Goal: Task Accomplishment & Management: Manage account settings

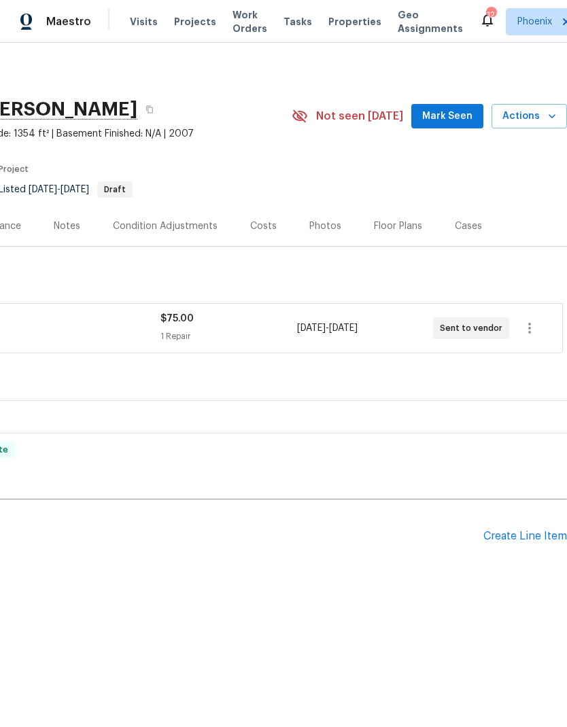
scroll to position [0, 201]
click at [529, 534] on div "Create Line Item" at bounding box center [525, 536] width 84 height 13
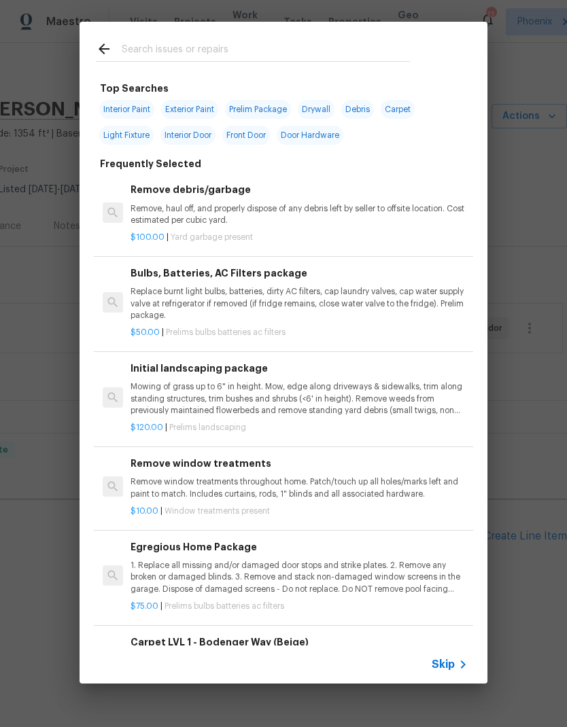
click at [261, 217] on p "Remove, haul off, and properly dispose of any debris left by seller to offsite …" at bounding box center [298, 214] width 337 height 23
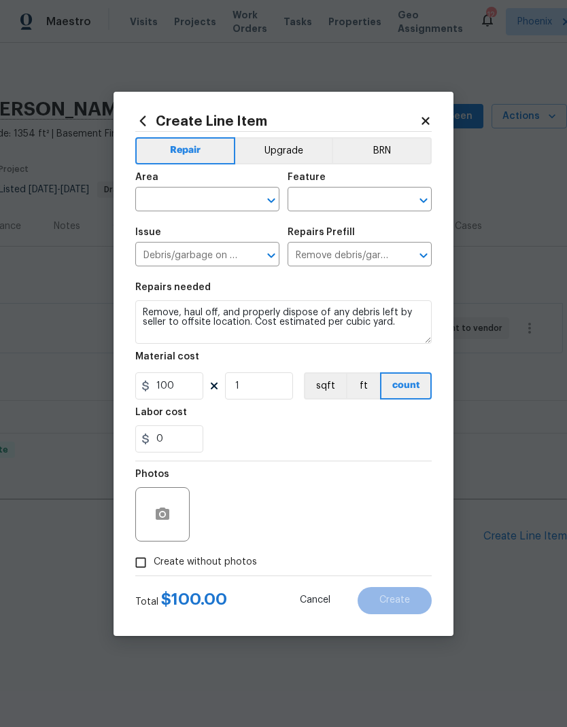
click at [261, 210] on div at bounding box center [261, 200] width 35 height 19
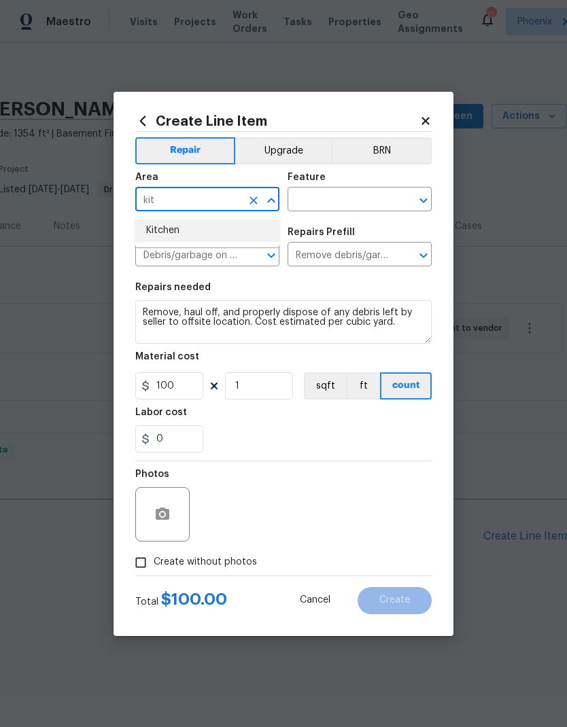
click at [215, 230] on li "Kitchen" at bounding box center [207, 230] width 144 height 22
type input "Kitchen"
click at [357, 196] on input "text" at bounding box center [340, 200] width 106 height 21
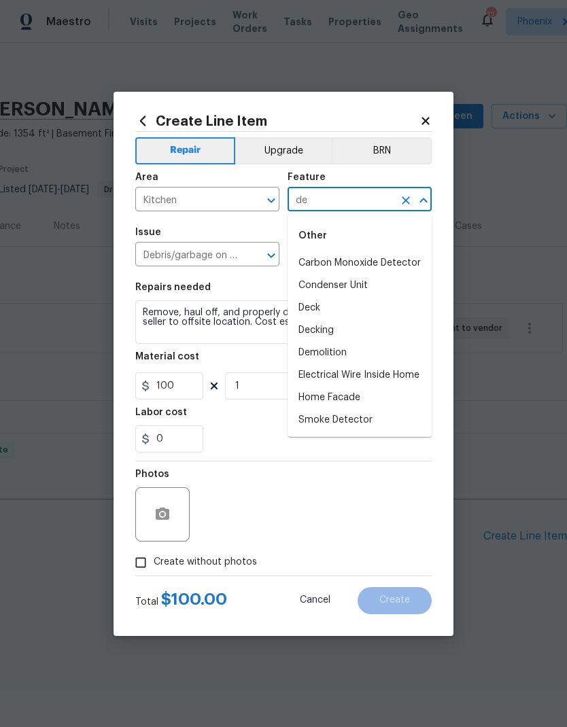
type input "d"
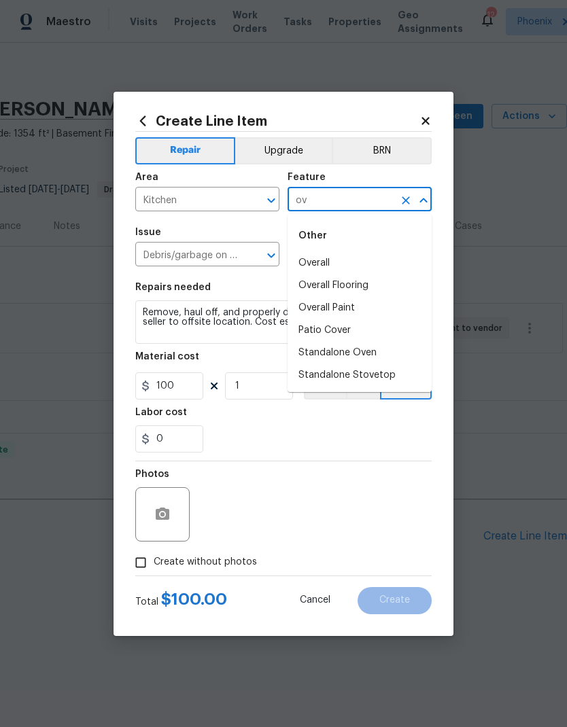
click at [321, 262] on li "Overall" at bounding box center [359, 263] width 144 height 22
type input "Overall"
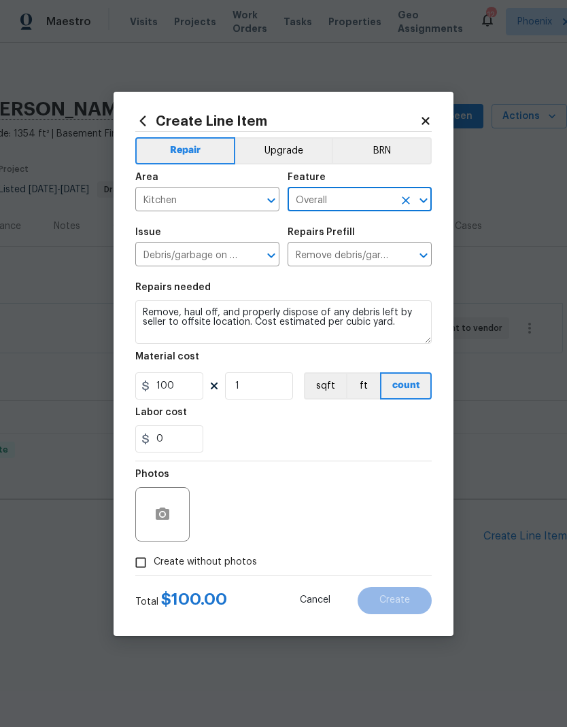
click at [389, 289] on div "Repairs needed" at bounding box center [283, 292] width 296 height 18
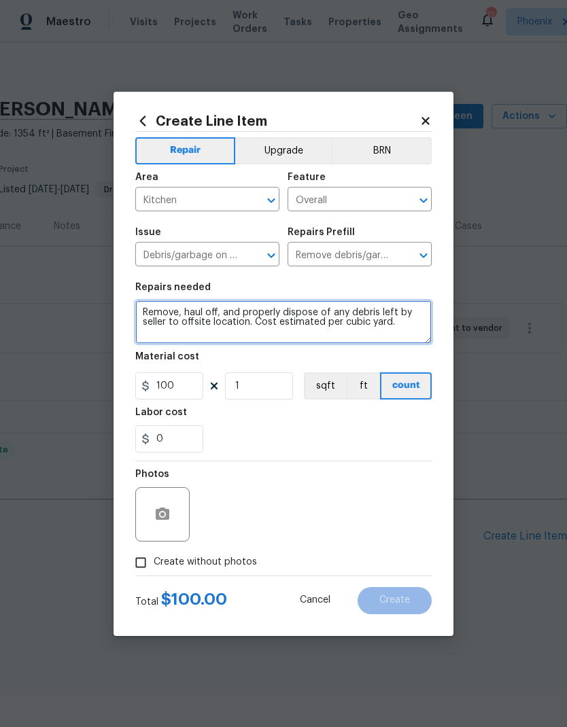
click at [329, 324] on textarea "Remove, haul off, and properly dispose of any debris left by seller to offsite …" at bounding box center [283, 321] width 296 height 43
click at [329, 323] on textarea "Remove, haul off, and properly dispose of any debris left by seller to offsite …" at bounding box center [283, 321] width 296 height 43
click at [355, 319] on textarea "Remove, haul off, and properly dispose of any debris left by seller to offsite …" at bounding box center [283, 321] width 296 height 43
click at [348, 318] on textarea "Remove, haul off, and properly dispose of any debris left by seller to offsite …" at bounding box center [283, 321] width 296 height 43
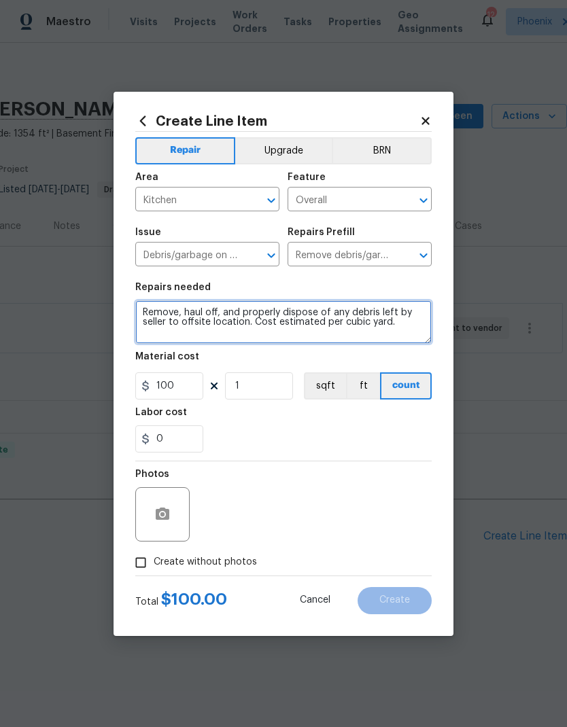
click at [353, 317] on textarea "Remove, haul off, and properly dispose of any debris left by seller to offsite …" at bounding box center [283, 321] width 296 height 43
type textarea "Remove and haul away refrigerator from the kitchen area"
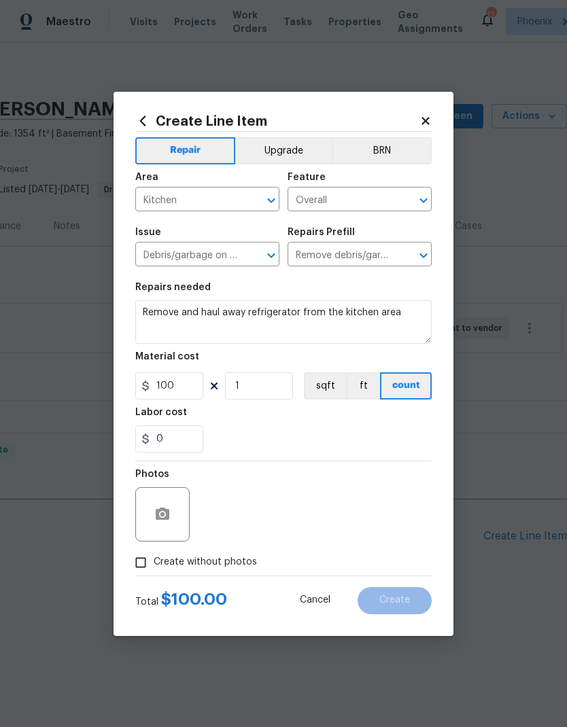
click at [431, 357] on div "Material cost" at bounding box center [283, 361] width 296 height 18
click at [172, 380] on input "100" at bounding box center [169, 385] width 68 height 27
click at [164, 392] on input "100" at bounding box center [169, 385] width 68 height 27
click at [164, 391] on input "100" at bounding box center [169, 385] width 68 height 27
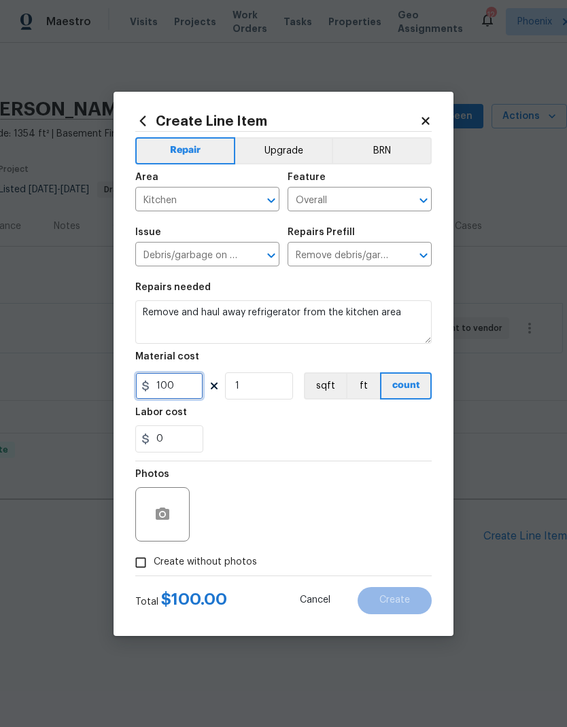
click at [181, 395] on input "100" at bounding box center [169, 385] width 68 height 27
type input "50"
click at [397, 440] on div "0" at bounding box center [283, 438] width 296 height 27
click at [362, 618] on div "Create Line Item Repair Upgrade BRN Area Kitchen ​ Feature Overall ​ Issue Debr…" at bounding box center [283, 364] width 340 height 544
click at [146, 562] on input "Create without photos" at bounding box center [141, 563] width 26 height 26
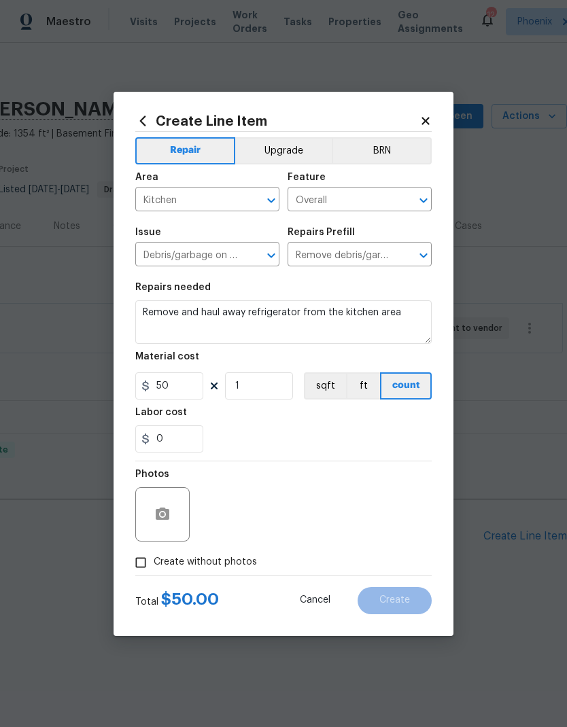
checkbox input "true"
click at [320, 518] on textarea at bounding box center [315, 514] width 231 height 54
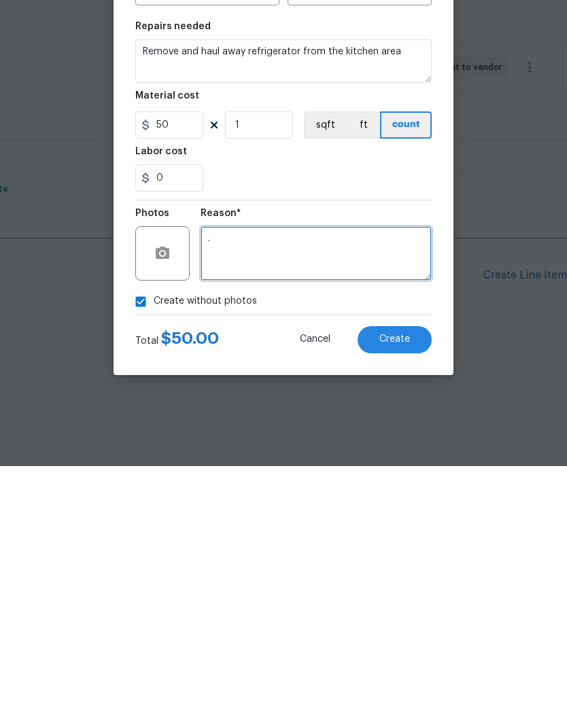
type textarea "."
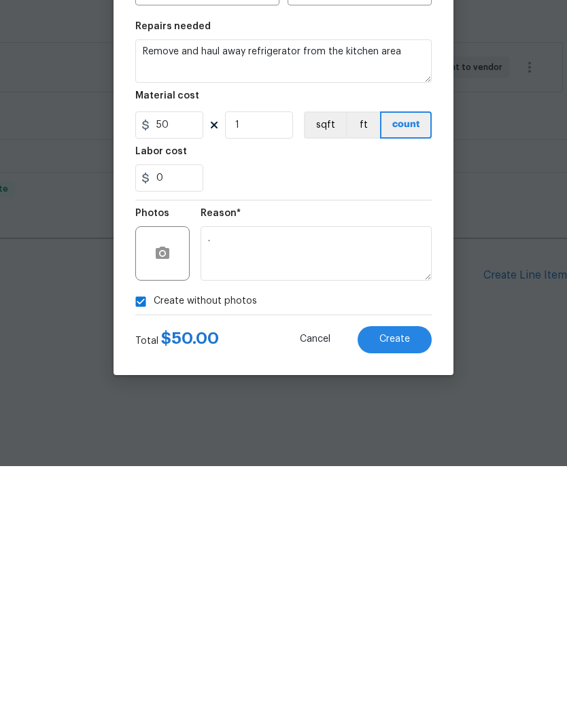
click at [371, 274] on section "Repairs needed Remove and haul away refrigerator from the kitchen area Material…" at bounding box center [283, 367] width 296 height 186
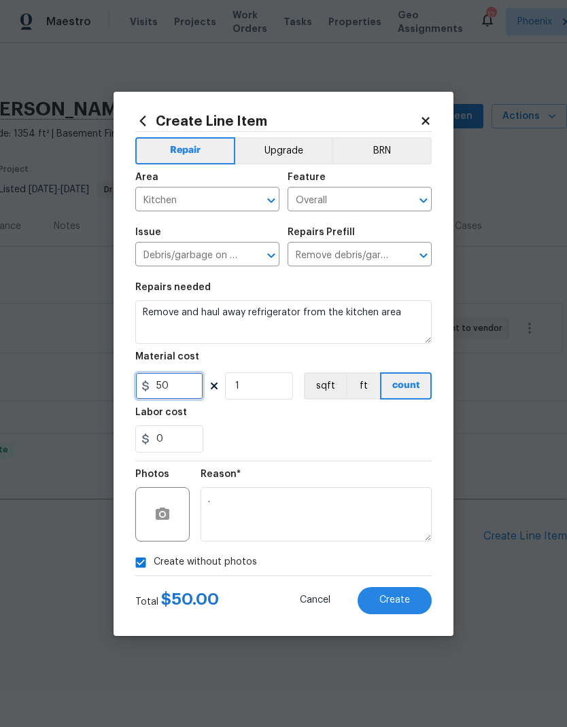
click at [171, 388] on input "50" at bounding box center [169, 385] width 68 height 27
click at [412, 431] on div "0" at bounding box center [283, 438] width 296 height 27
click at [412, 604] on button "Create" at bounding box center [394, 600] width 74 height 27
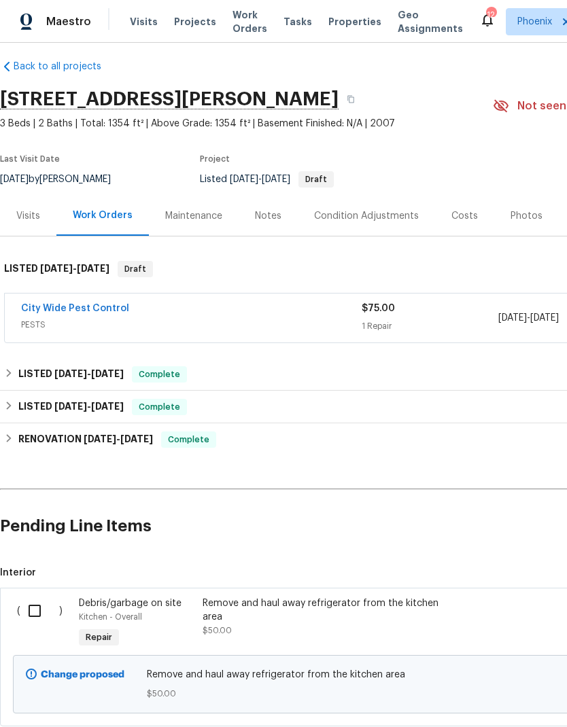
scroll to position [11, 0]
click at [33, 596] on input "checkbox" at bounding box center [39, 610] width 39 height 29
checkbox input "true"
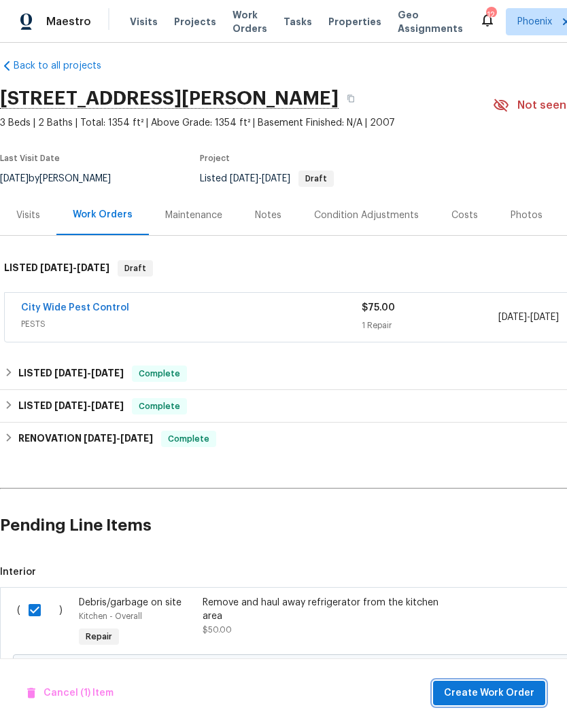
click at [519, 696] on span "Create Work Order" at bounding box center [489, 693] width 90 height 17
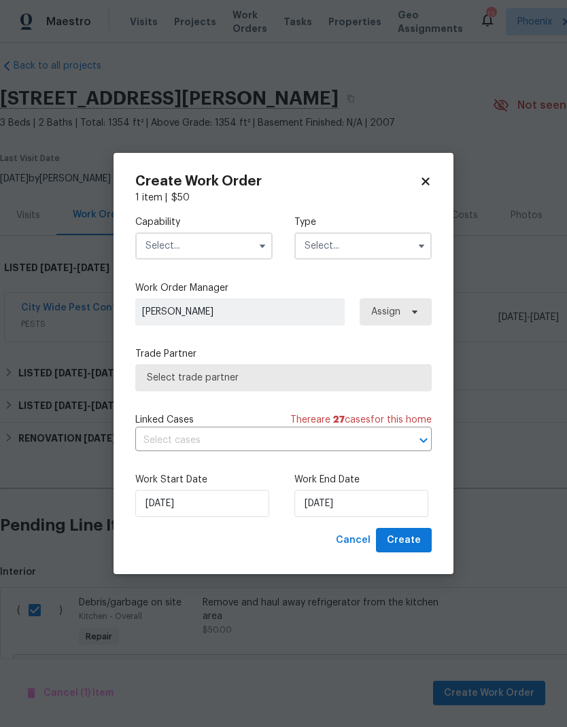
click at [213, 249] on input "text" at bounding box center [203, 245] width 137 height 27
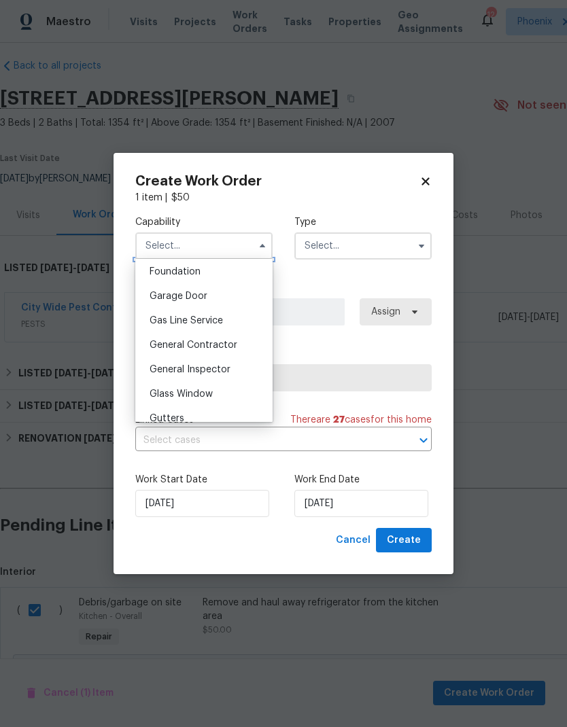
scroll to position [584, 0]
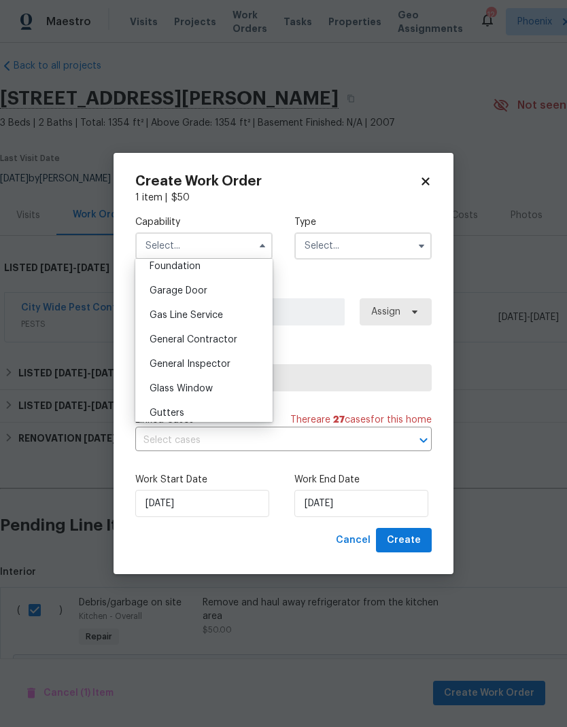
click at [224, 341] on span "General Contractor" at bounding box center [193, 340] width 88 height 10
type input "General Contractor"
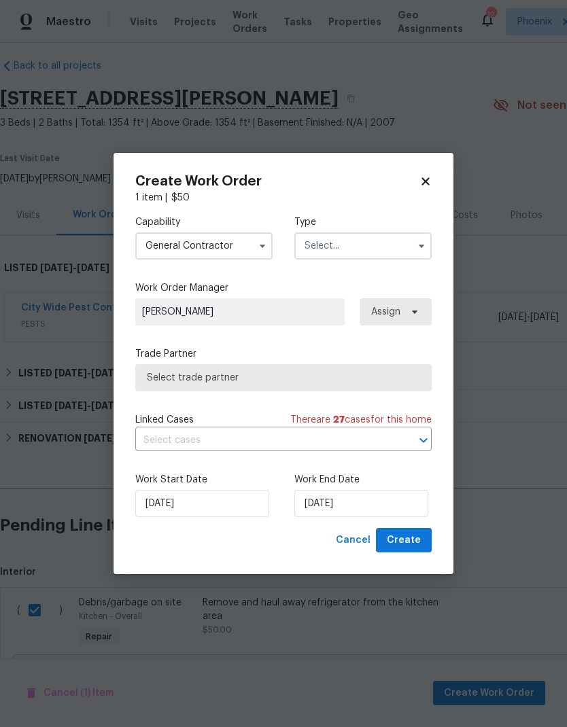
click at [372, 251] on input "text" at bounding box center [362, 245] width 137 height 27
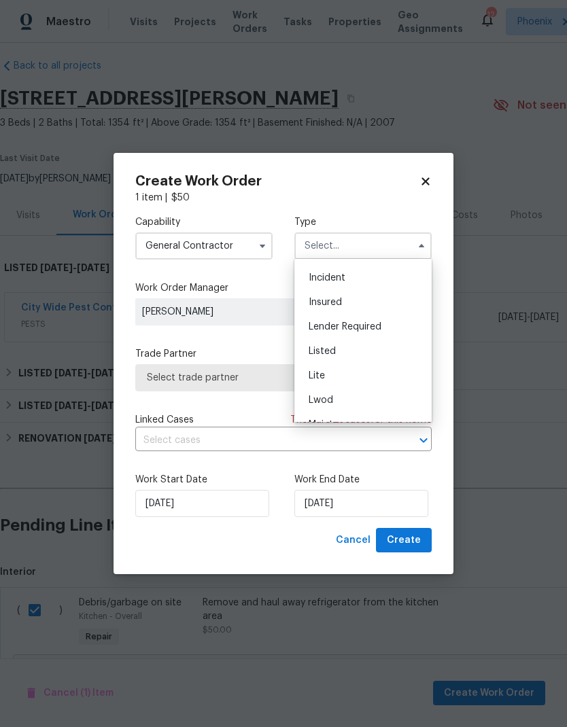
scroll to position [67, 0]
click at [334, 355] on span "Listed" at bounding box center [321, 355] width 27 height 10
type input "Listed"
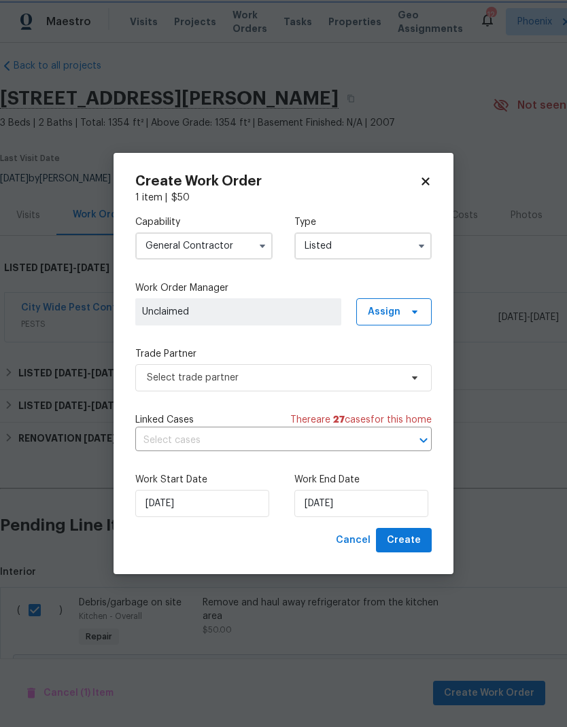
scroll to position [0, 0]
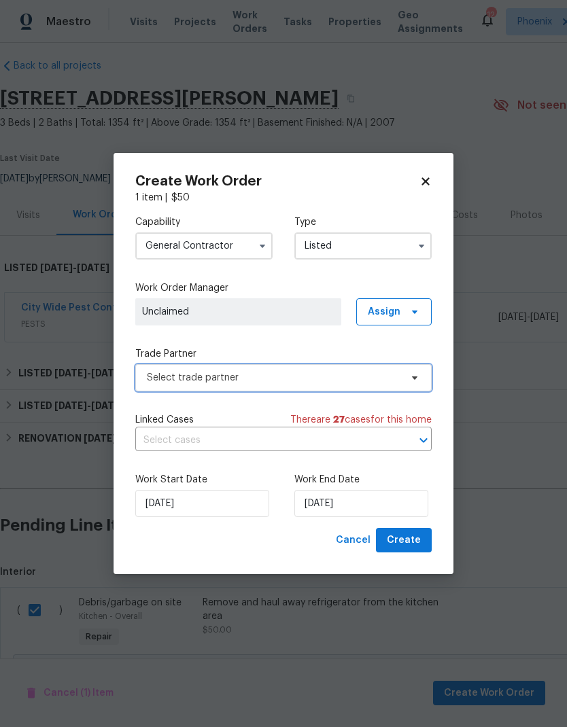
click at [367, 381] on span "Select trade partner" at bounding box center [273, 378] width 253 height 14
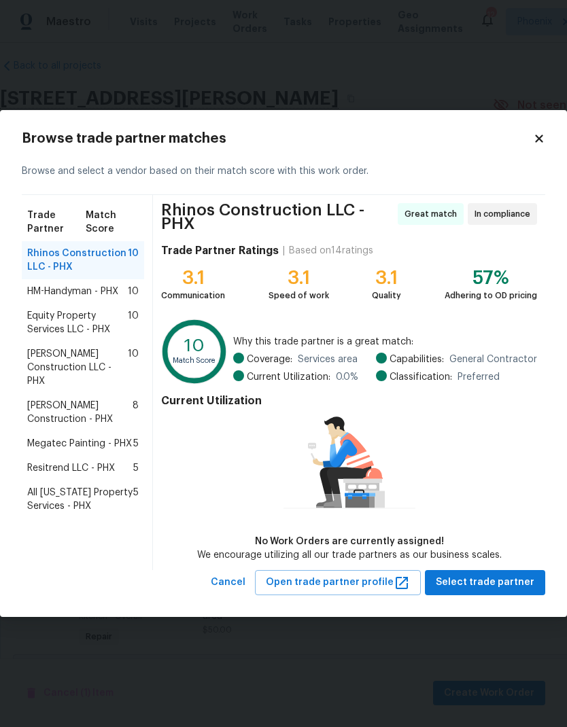
click at [124, 408] on span "[PERSON_NAME] Construction - PHX" at bounding box center [79, 412] width 105 height 27
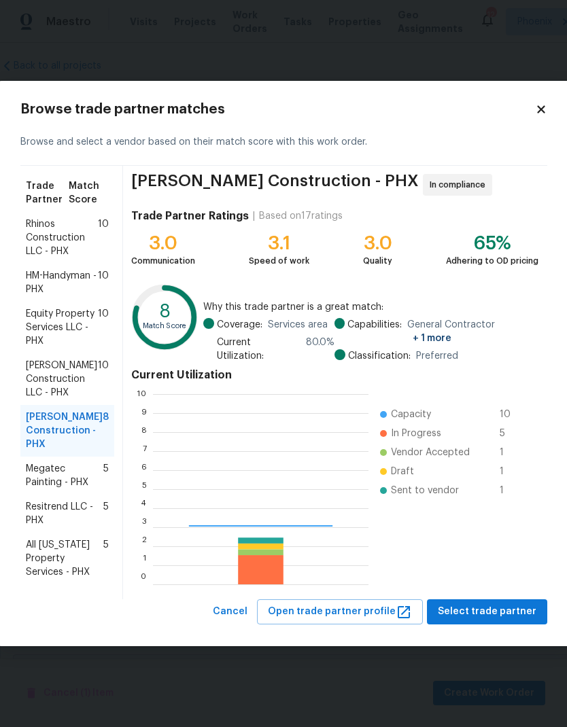
scroll to position [190, 215]
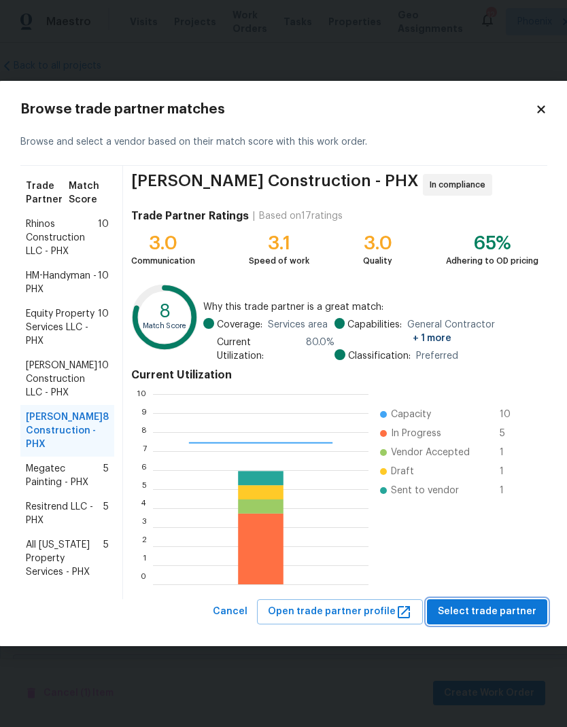
click at [504, 599] on button "Select trade partner" at bounding box center [487, 611] width 120 height 25
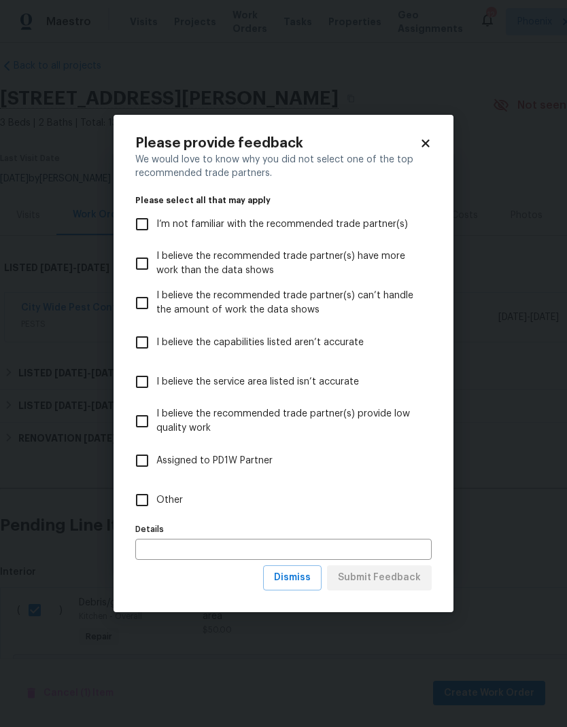
click at [139, 503] on input "Other" at bounding box center [142, 500] width 29 height 29
checkbox input "true"
click at [417, 584] on span "Submit Feedback" at bounding box center [379, 577] width 83 height 17
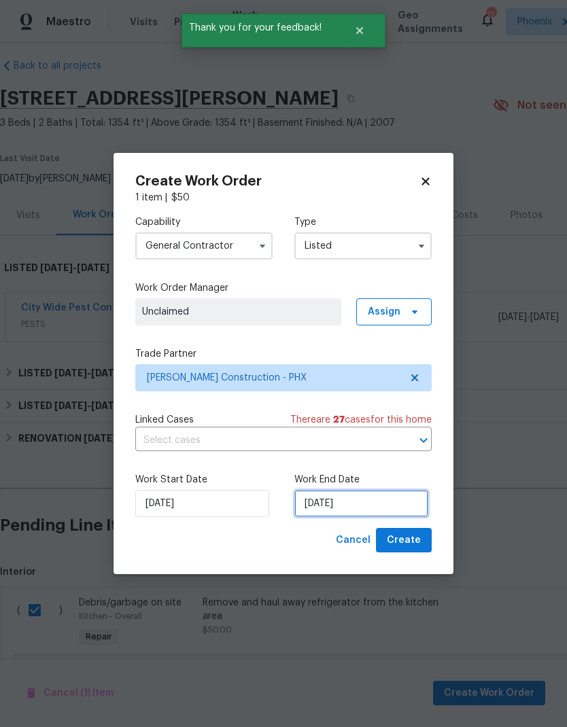
click at [387, 497] on input "[DATE]" at bounding box center [361, 503] width 134 height 27
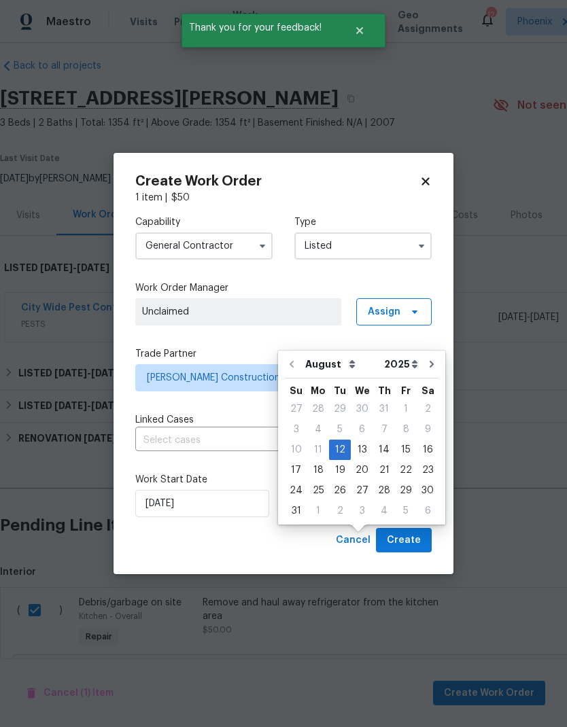
scroll to position [54, 0]
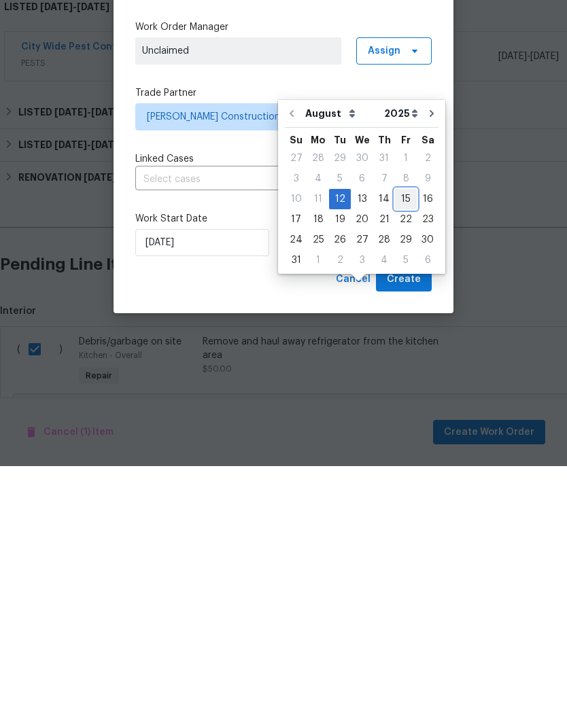
click at [399, 450] on div "15" at bounding box center [406, 459] width 22 height 19
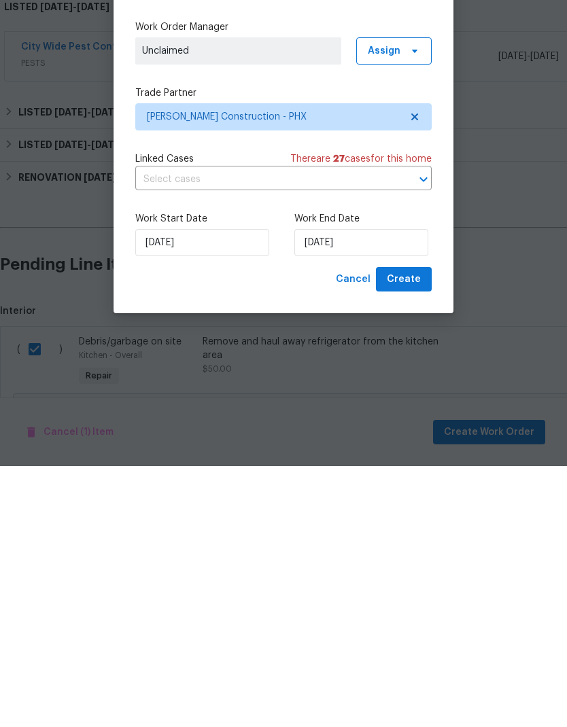
scroll to position [54, 0]
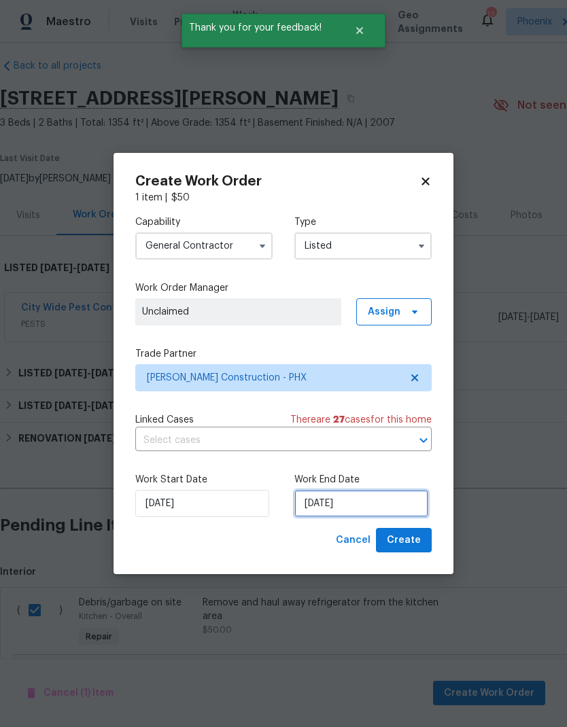
click at [375, 503] on input "[DATE]" at bounding box center [361, 503] width 134 height 27
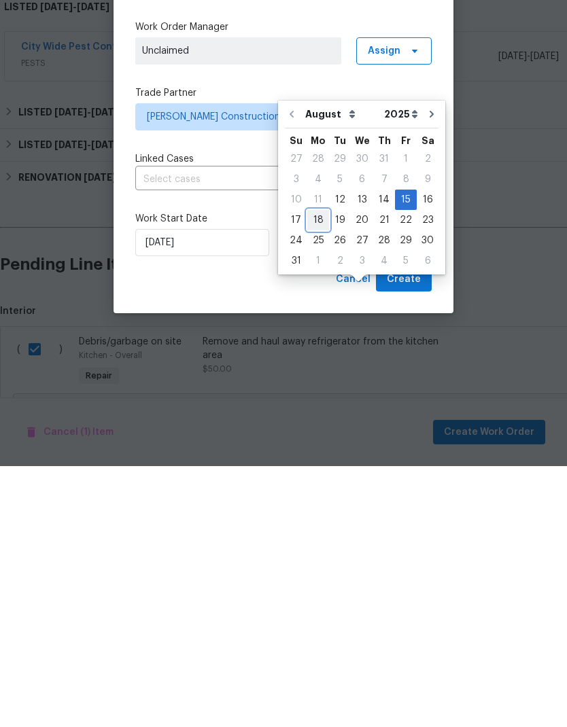
click at [323, 471] on div "18" at bounding box center [318, 480] width 22 height 19
type input "[DATE]"
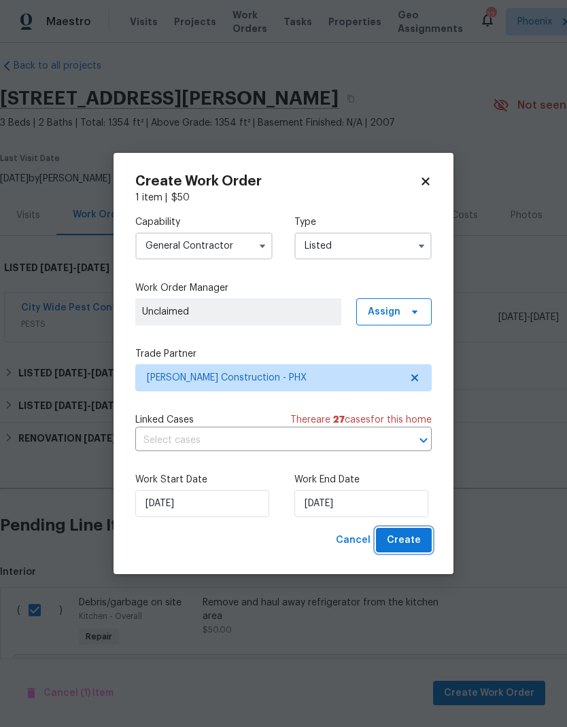
click at [416, 539] on span "Create" at bounding box center [404, 540] width 34 height 17
checkbox input "false"
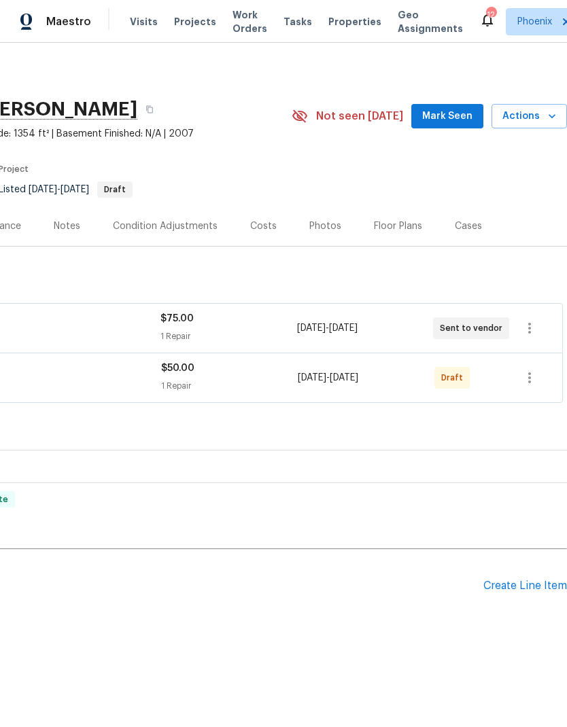
scroll to position [0, 201]
click at [542, 118] on span "Actions" at bounding box center [529, 116] width 54 height 17
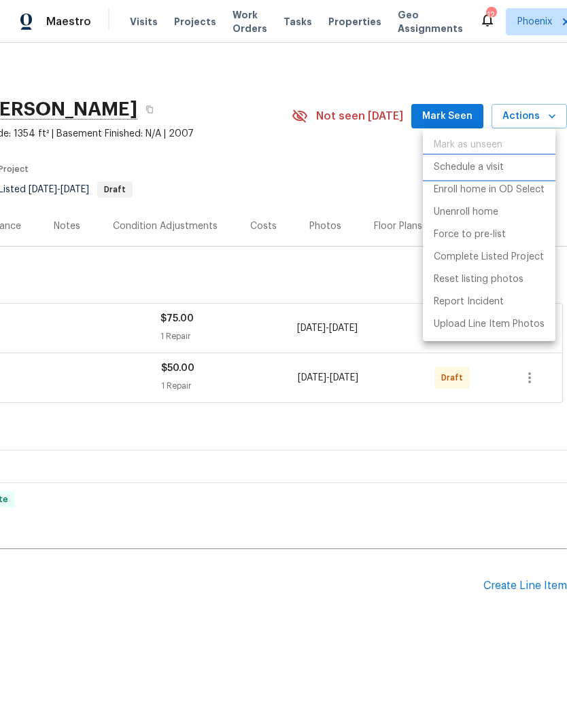
click at [490, 173] on p "Schedule a visit" at bounding box center [468, 167] width 70 height 14
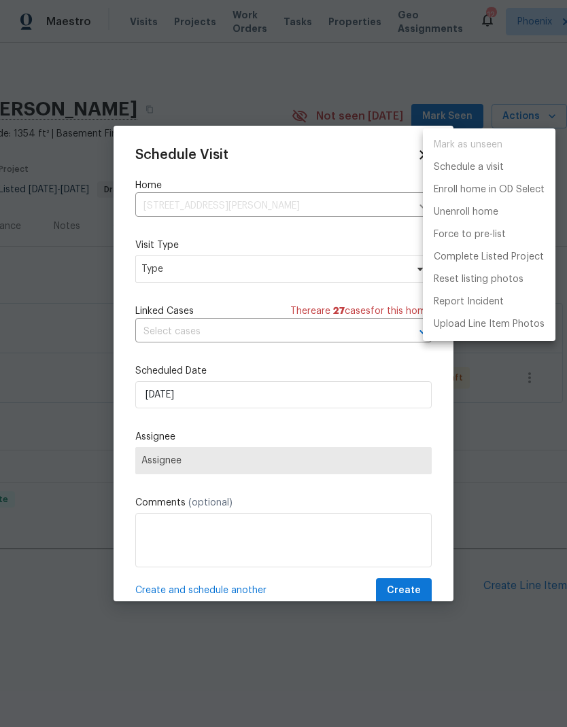
click at [293, 263] on div at bounding box center [283, 363] width 567 height 727
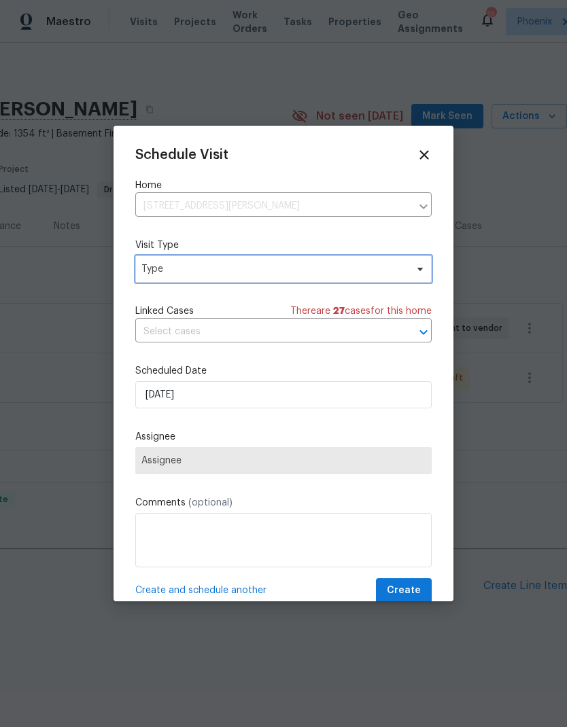
click at [336, 273] on span "Type" at bounding box center [273, 269] width 264 height 14
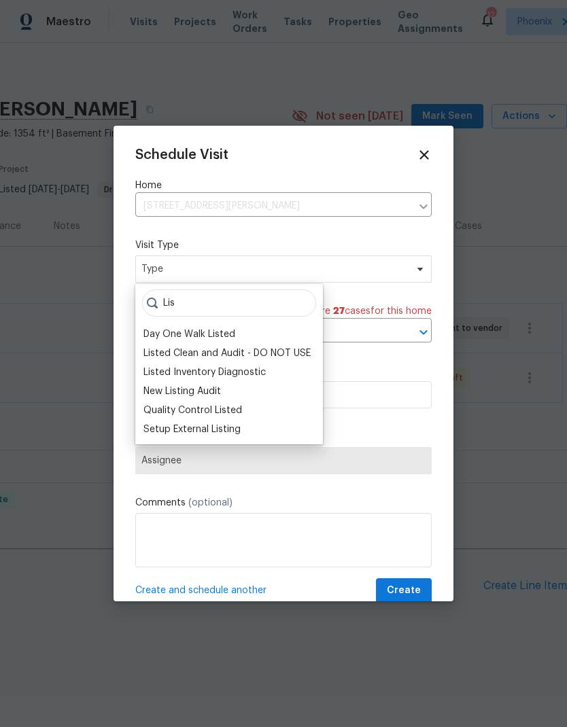
type input "Lis"
click at [238, 412] on div "Quality Control Listed" at bounding box center [192, 411] width 99 height 14
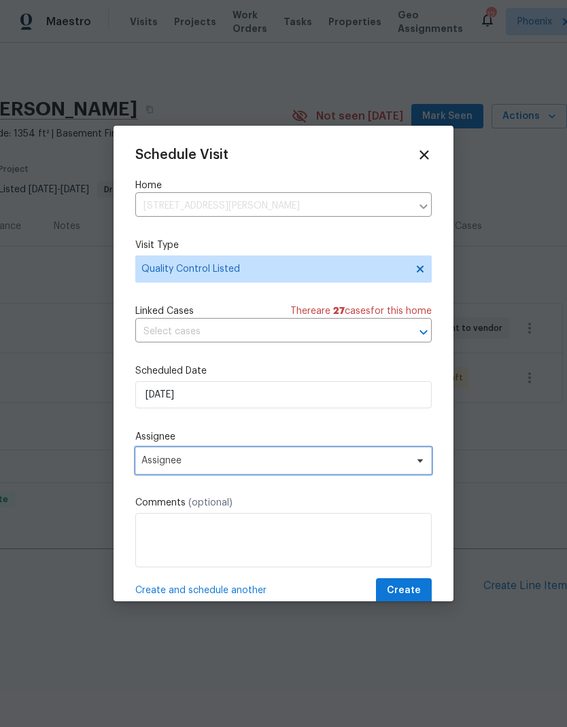
click at [293, 466] on span "Assignee" at bounding box center [274, 460] width 266 height 11
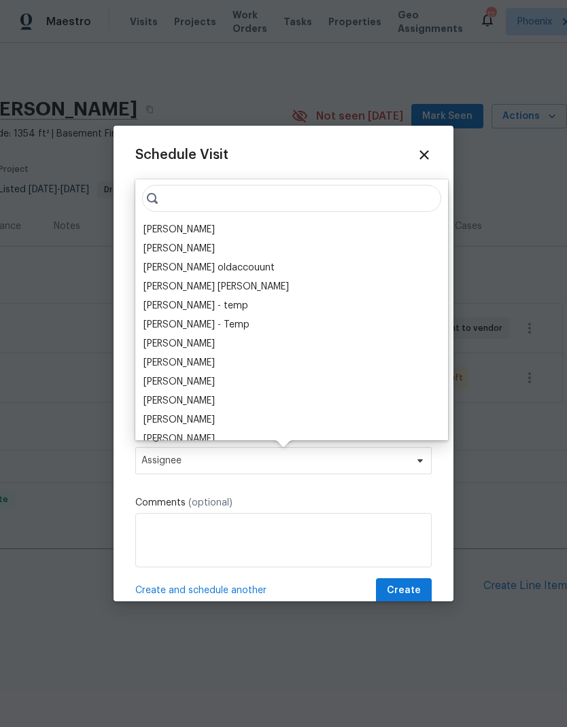
click at [194, 232] on div "[PERSON_NAME]" at bounding box center [178, 230] width 71 height 14
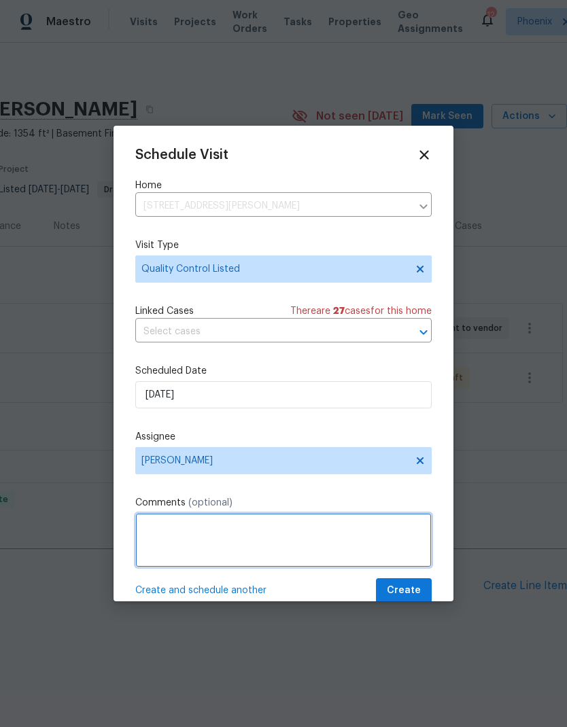
click at [293, 537] on textarea at bounding box center [283, 540] width 296 height 54
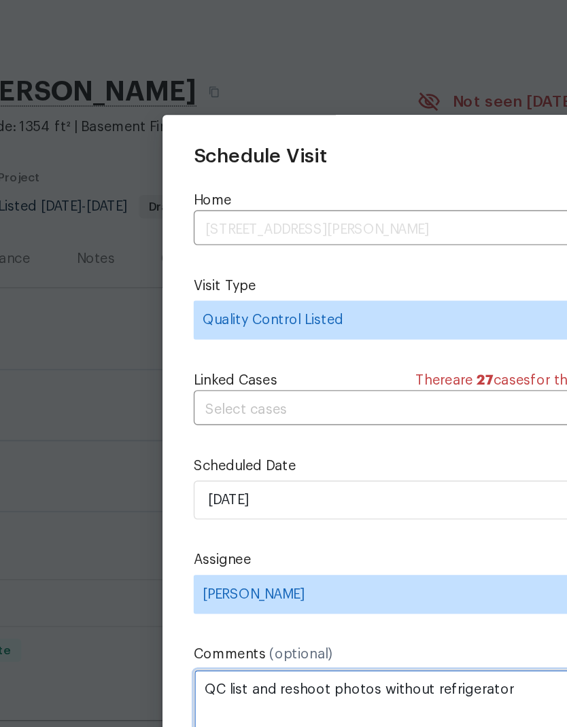
type textarea "QC list and reshoot photos without refrigerator"
click at [297, 312] on div "Schedule Visit Home [STREET_ADDRESS][PERSON_NAME][PERSON_NAME] ​ Visit Type Qua…" at bounding box center [283, 375] width 296 height 456
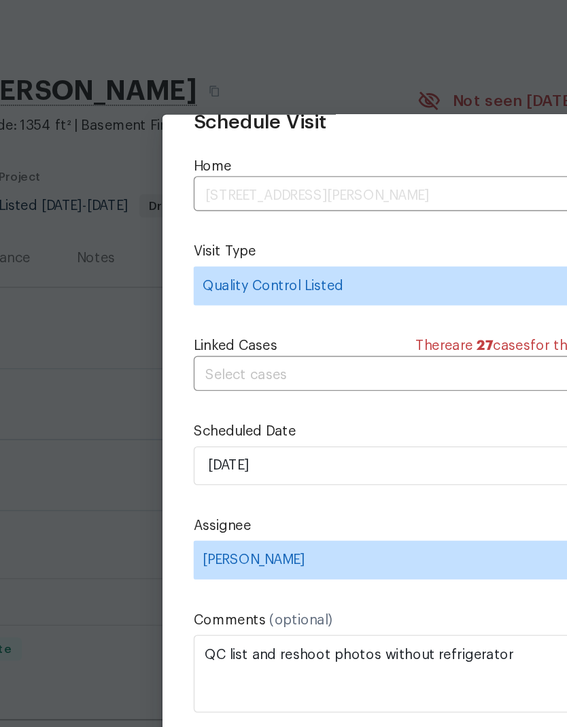
scroll to position [26, 0]
click at [291, 472] on label "Comments (optional)" at bounding box center [283, 479] width 296 height 14
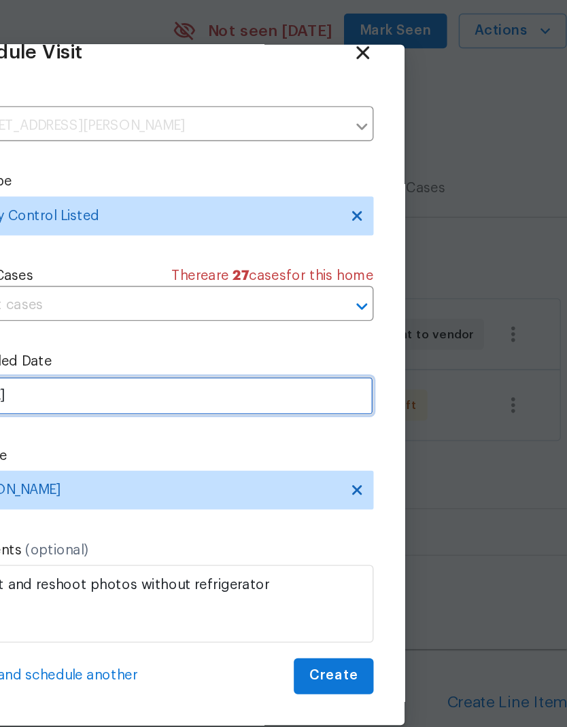
click at [202, 357] on input "[DATE]" at bounding box center [283, 370] width 296 height 27
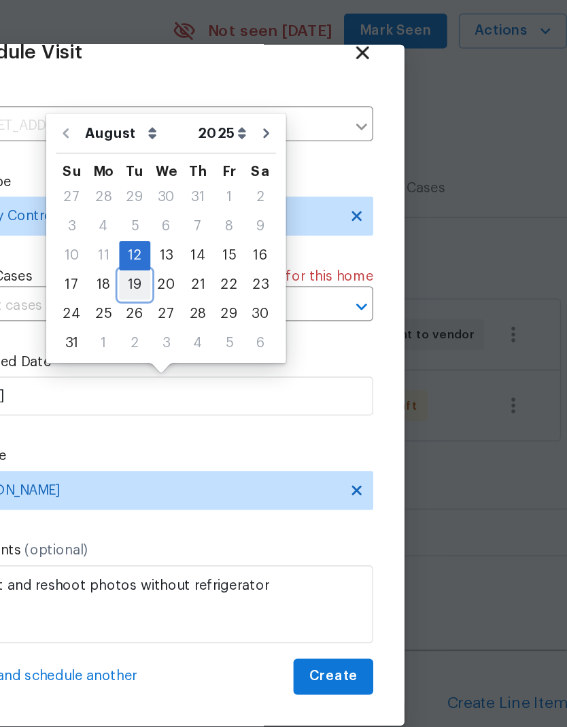
click at [254, 284] on div "19" at bounding box center [265, 293] width 22 height 19
type input "[DATE]"
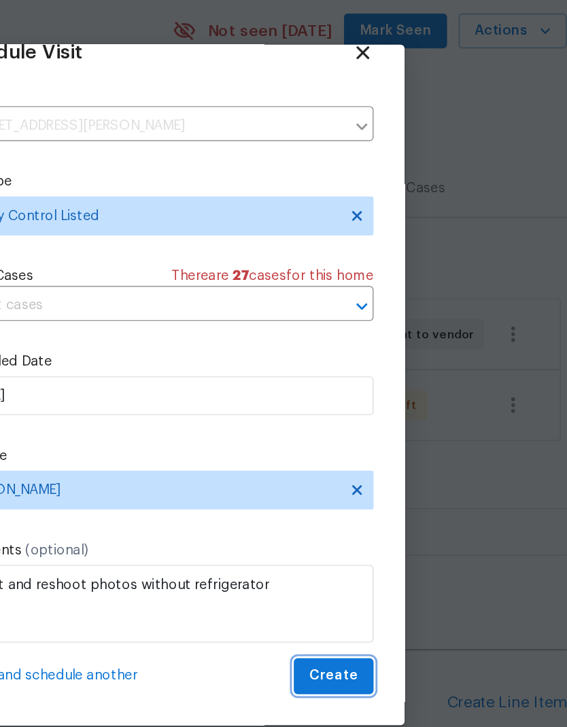
click at [376, 554] on button "Create" at bounding box center [404, 566] width 56 height 25
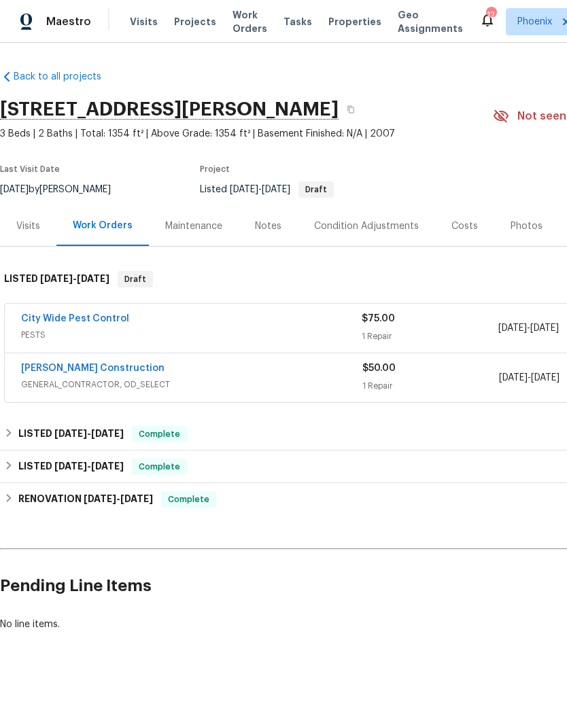
scroll to position [0, 0]
click at [114, 319] on link "City Wide Pest Control" at bounding box center [75, 319] width 108 height 10
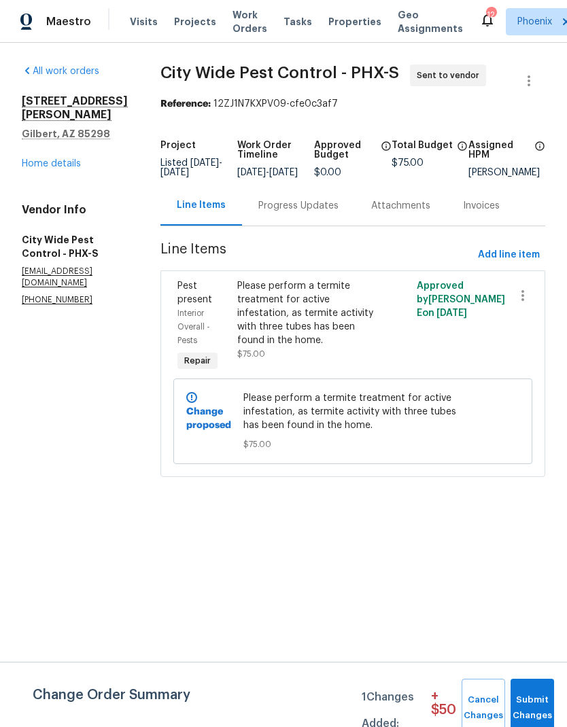
click at [285, 345] on div "Please perform a termite treatment for active infestation, as termite activity …" at bounding box center [307, 313] width 141 height 68
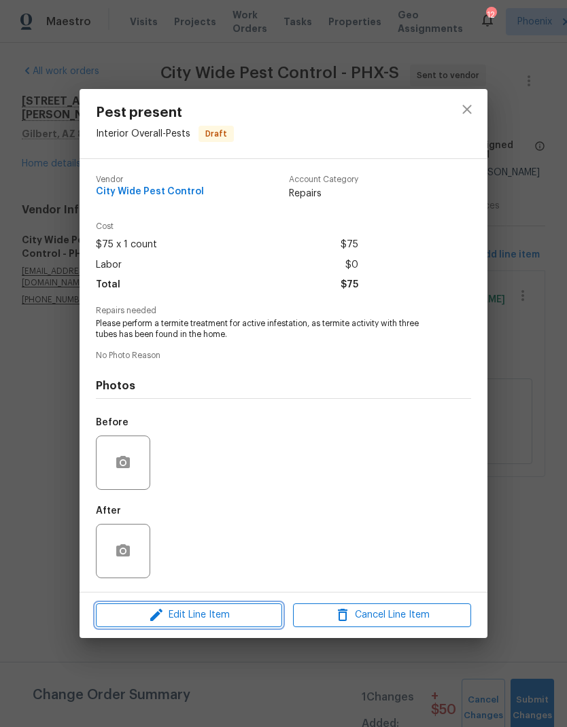
click at [252, 611] on span "Edit Line Item" at bounding box center [189, 615] width 178 height 17
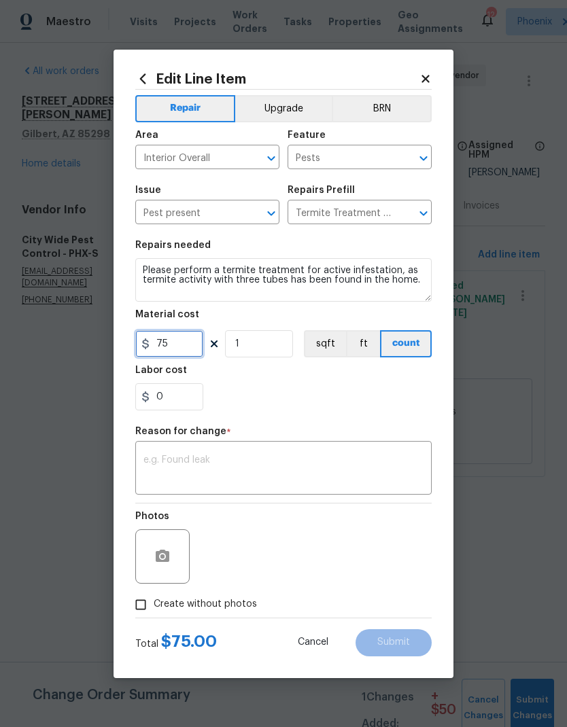
click at [180, 341] on input "75" at bounding box center [169, 343] width 68 height 27
click at [181, 344] on input "75" at bounding box center [169, 343] width 68 height 27
type input "299"
click at [387, 409] on div "0" at bounding box center [283, 396] width 296 height 27
click at [427, 77] on icon at bounding box center [424, 78] width 7 height 7
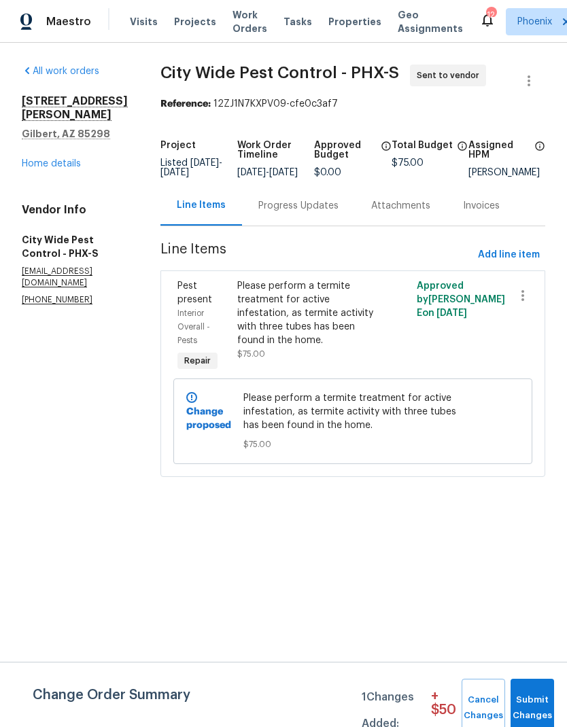
click at [319, 213] on div "Progress Updates" at bounding box center [298, 206] width 80 height 14
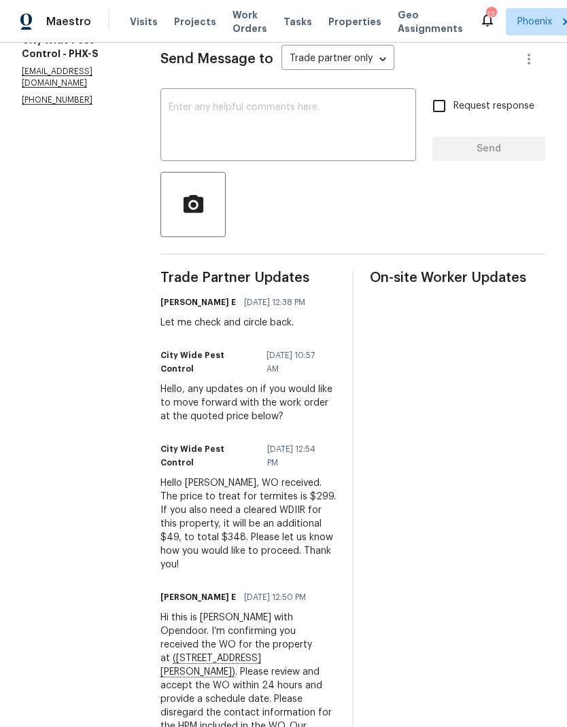
click at [370, 136] on textarea at bounding box center [287, 127] width 239 height 48
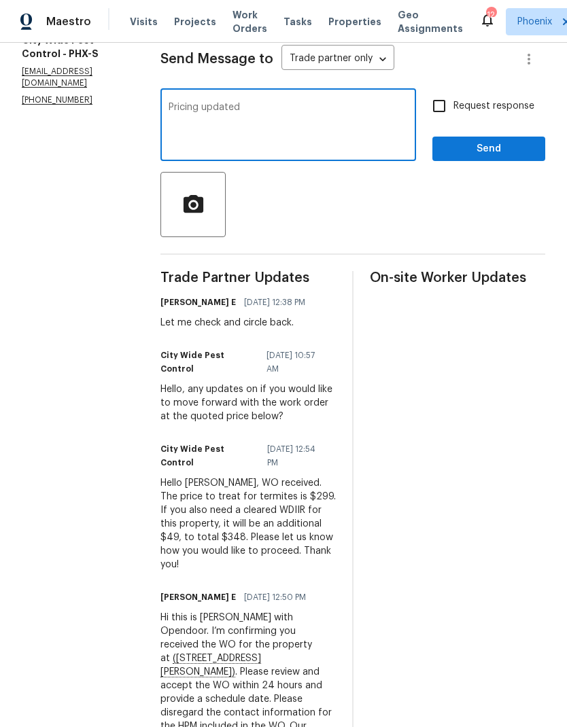
click at [260, 122] on textarea "Pricin updated" at bounding box center [287, 127] width 239 height 48
click at [369, 141] on textarea "Pricing updated" at bounding box center [287, 127] width 239 height 48
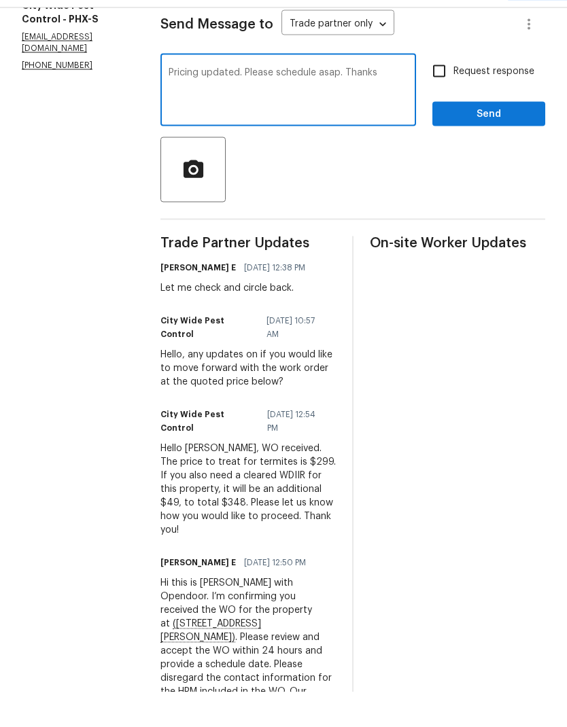
click at [244, 103] on textarea "Pricing updated. Please schedule asap. Thanks" at bounding box center [287, 127] width 239 height 48
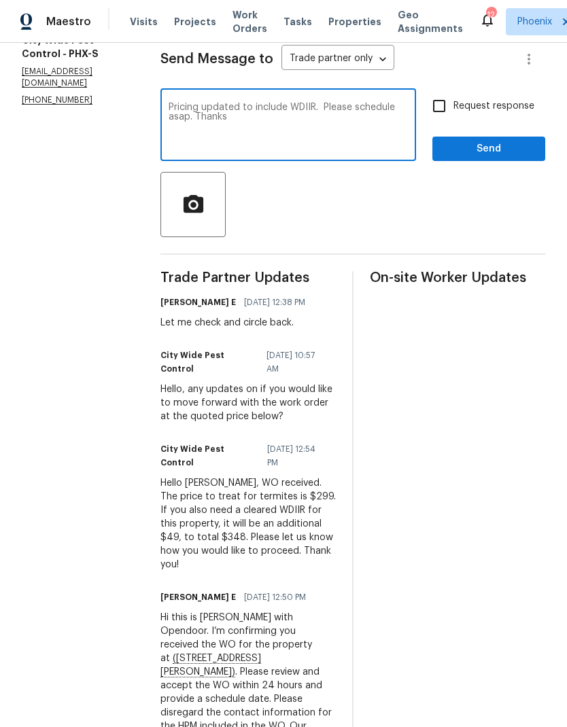
type textarea "Pricing updated to include WDIIR. Please schedule asap. Thanks"
click at [499, 158] on span "Send" at bounding box center [488, 149] width 91 height 17
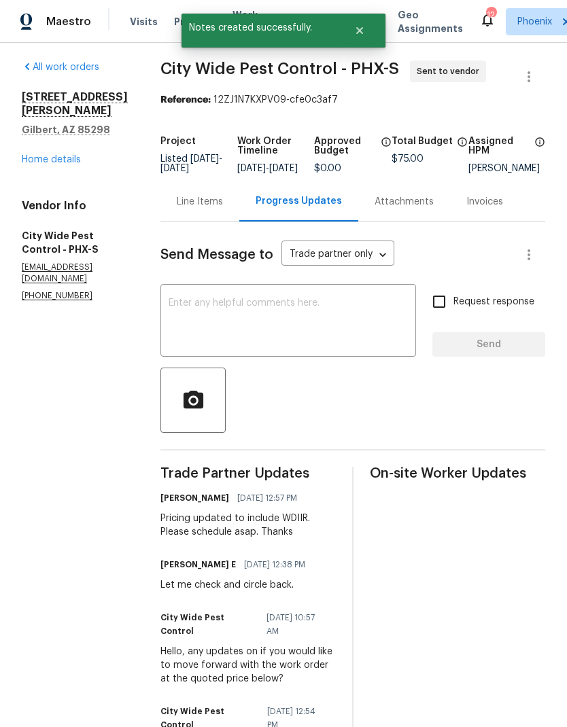
scroll to position [1, 0]
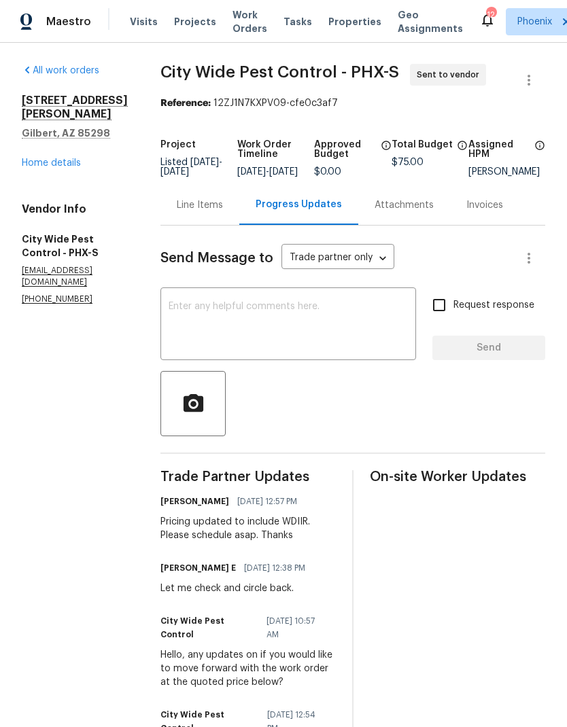
click at [216, 212] on div "Line Items" at bounding box center [200, 205] width 46 height 14
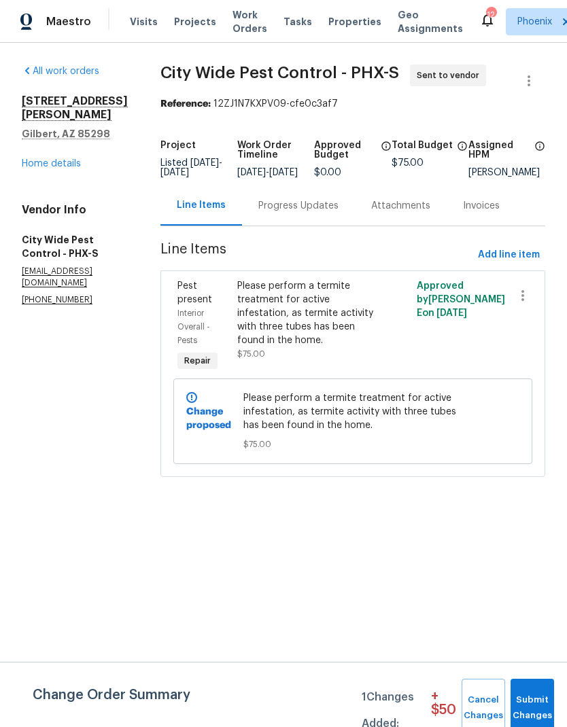
click at [327, 332] on div "Please perform a termite treatment for active infestation, as termite activity …" at bounding box center [307, 313] width 141 height 68
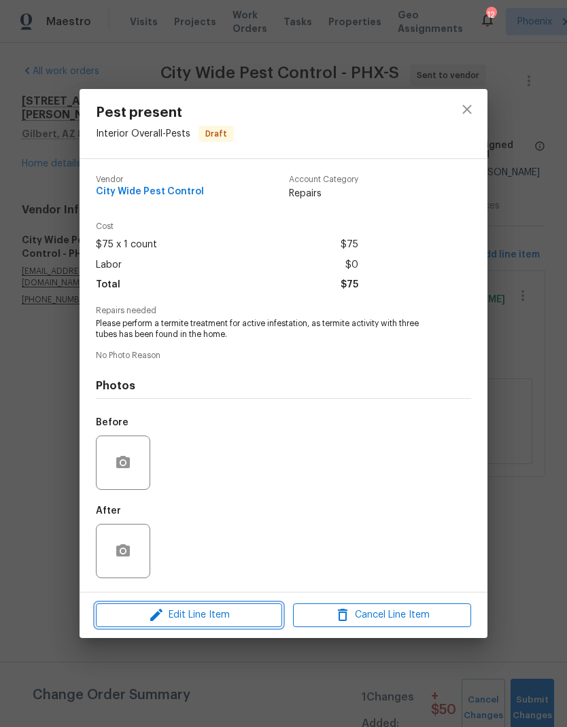
click at [227, 613] on span "Edit Line Item" at bounding box center [189, 615] width 178 height 17
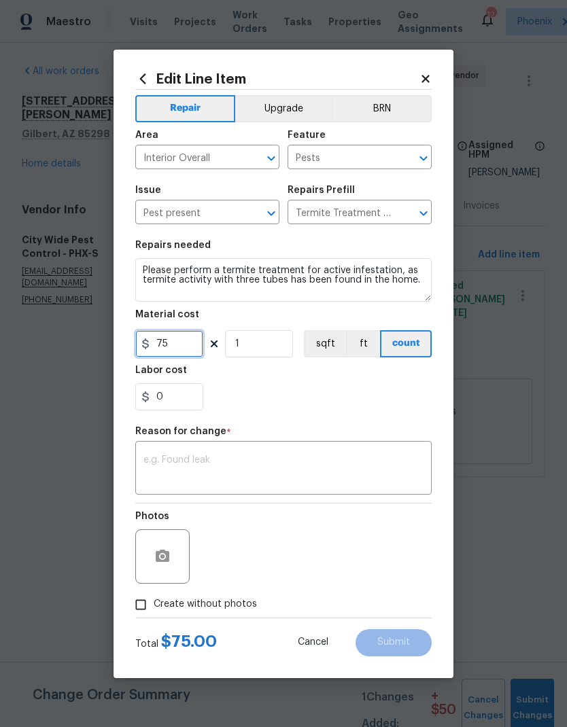
click at [177, 351] on input "75" at bounding box center [169, 343] width 68 height 27
click at [185, 346] on input "75" at bounding box center [169, 343] width 68 height 27
click at [169, 351] on input "75" at bounding box center [169, 343] width 68 height 27
click at [169, 350] on input "75" at bounding box center [169, 343] width 68 height 27
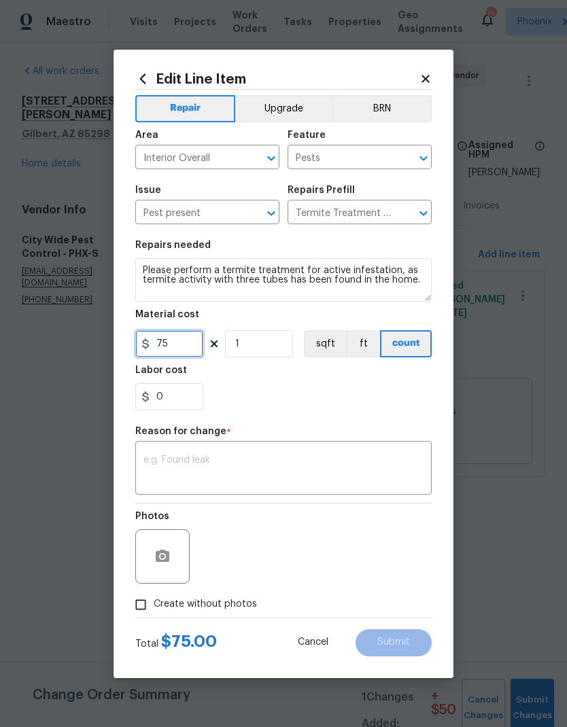
click at [179, 346] on input "75" at bounding box center [169, 343] width 68 height 27
type input "348"
click at [382, 395] on div "0" at bounding box center [283, 396] width 296 height 27
click at [344, 473] on textarea at bounding box center [283, 469] width 280 height 29
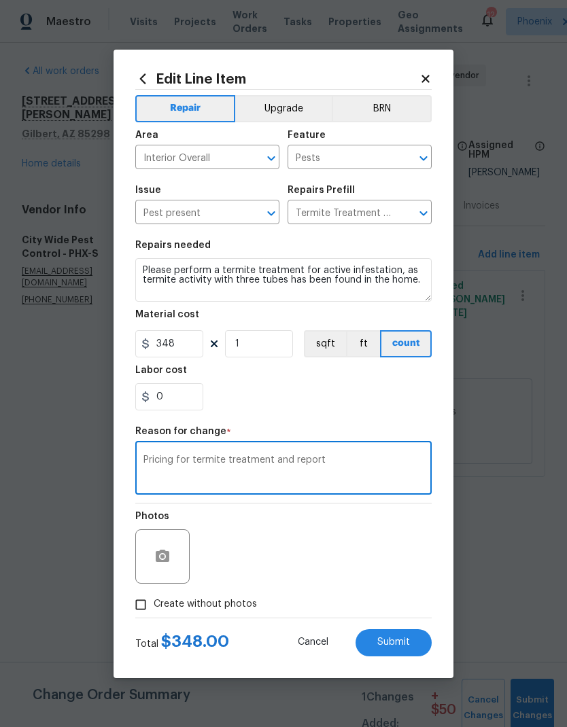
type textarea "Pricing for termite treatment and report"
click at [393, 407] on div "0" at bounding box center [283, 396] width 296 height 27
click at [143, 608] on input "Create without photos" at bounding box center [141, 605] width 26 height 26
checkbox input "true"
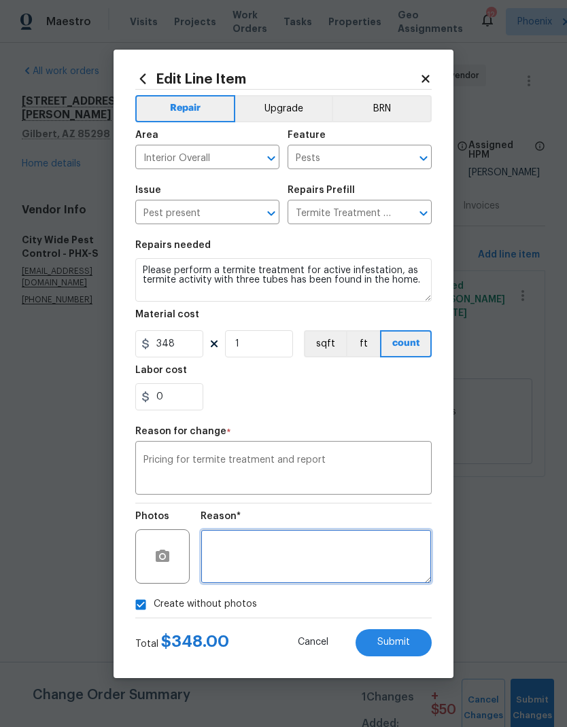
click at [387, 554] on textarea at bounding box center [315, 556] width 231 height 54
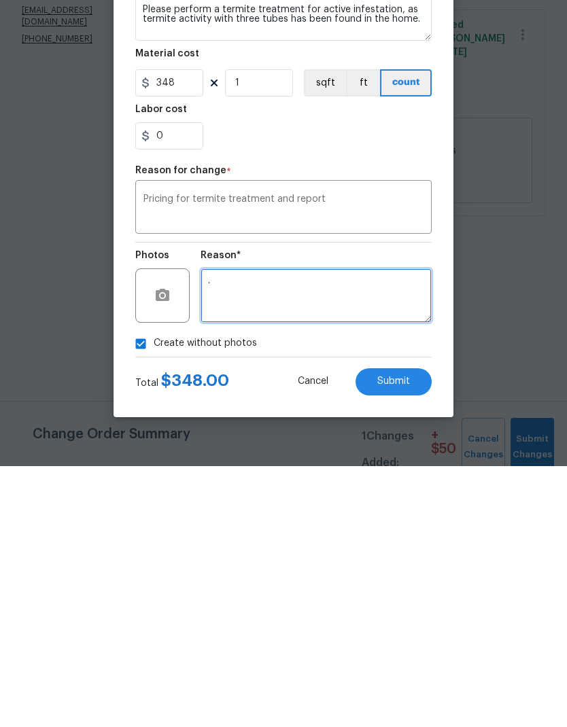
type textarea "."
click at [409, 629] on button "Submit" at bounding box center [393, 642] width 76 height 27
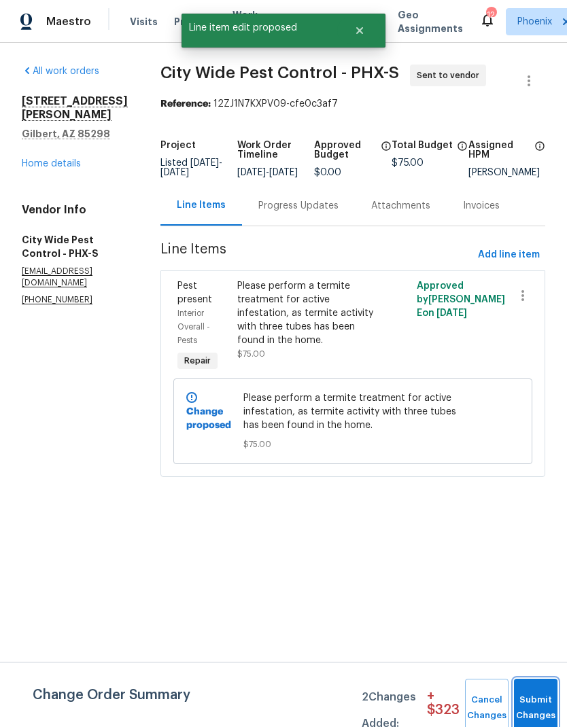
click at [537, 707] on span "Submit Changes" at bounding box center [535, 707] width 30 height 31
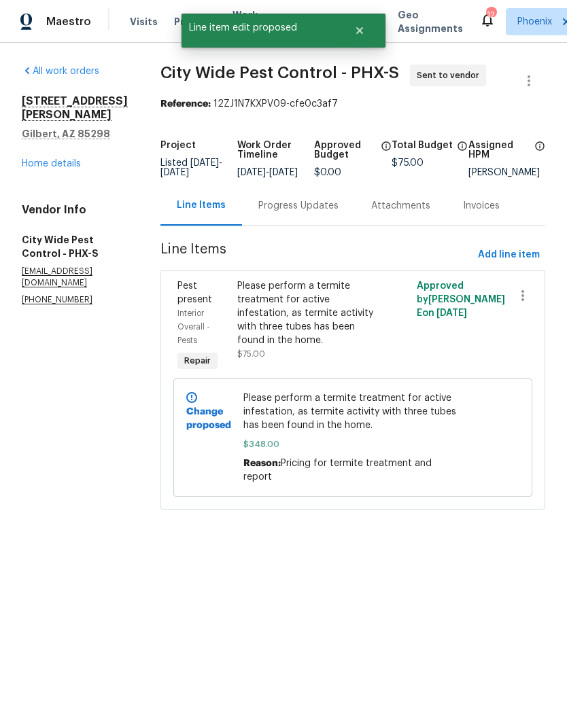
click at [493, 548] on html "Maestro Visits Projects Work Orders Tasks Properties Geo Assignments 12 Phoenix…" at bounding box center [283, 274] width 567 height 548
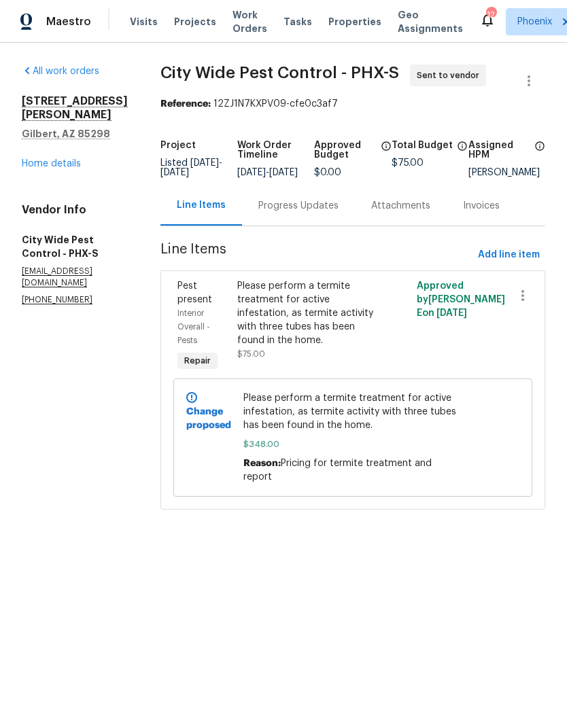
click at [55, 159] on link "Home details" at bounding box center [51, 164] width 59 height 10
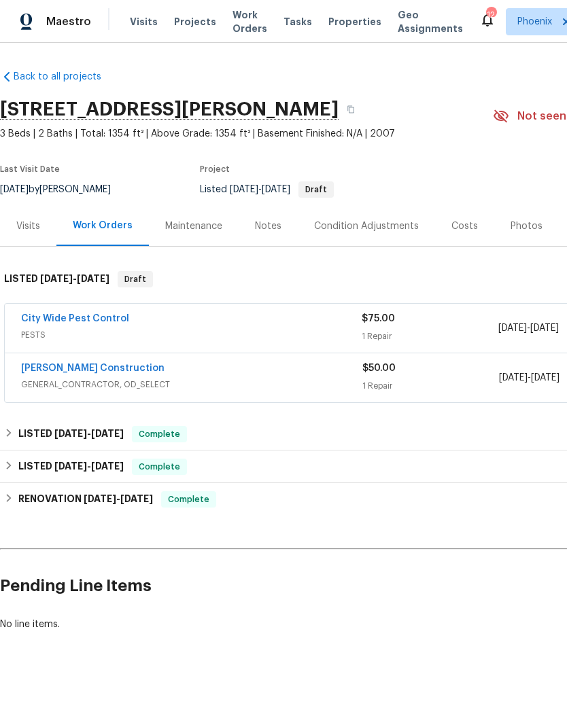
scroll to position [0, 112]
